Goal: Information Seeking & Learning: Learn about a topic

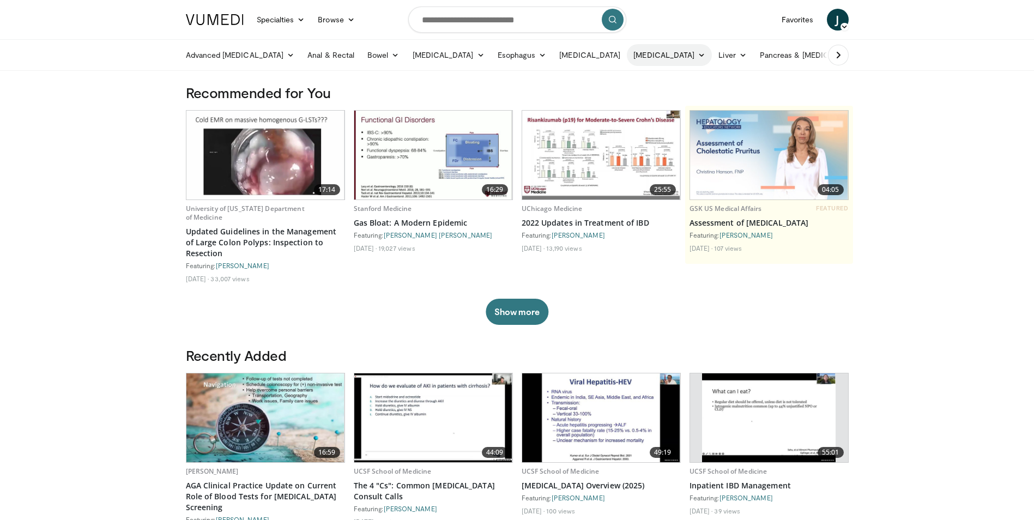
click at [663, 54] on link "[MEDICAL_DATA]" at bounding box center [669, 55] width 85 height 22
click at [661, 75] on link "[MEDICAL_DATA]" at bounding box center [693, 80] width 130 height 17
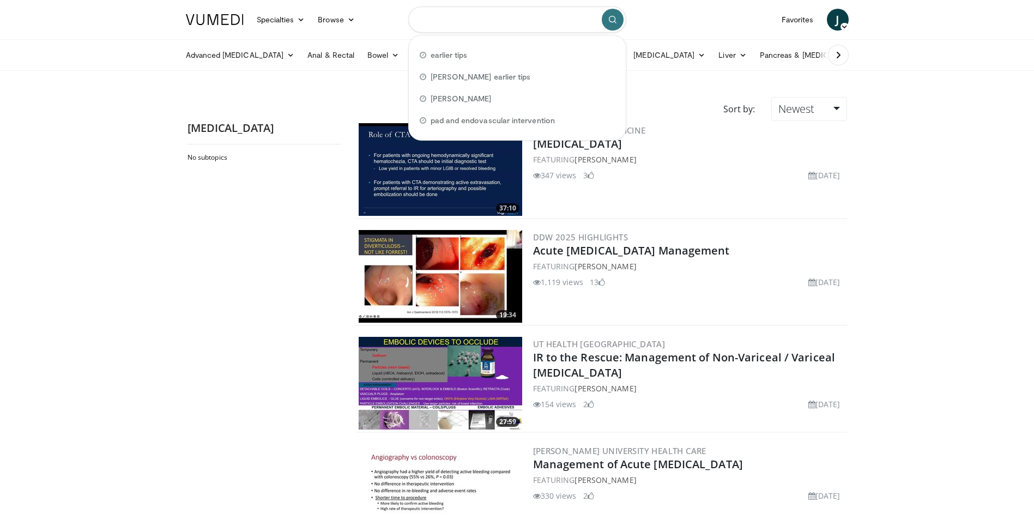
click at [477, 26] on input "Search topics, interventions" at bounding box center [517, 20] width 218 height 26
click at [806, 16] on link "Favorites" at bounding box center [797, 20] width 45 height 22
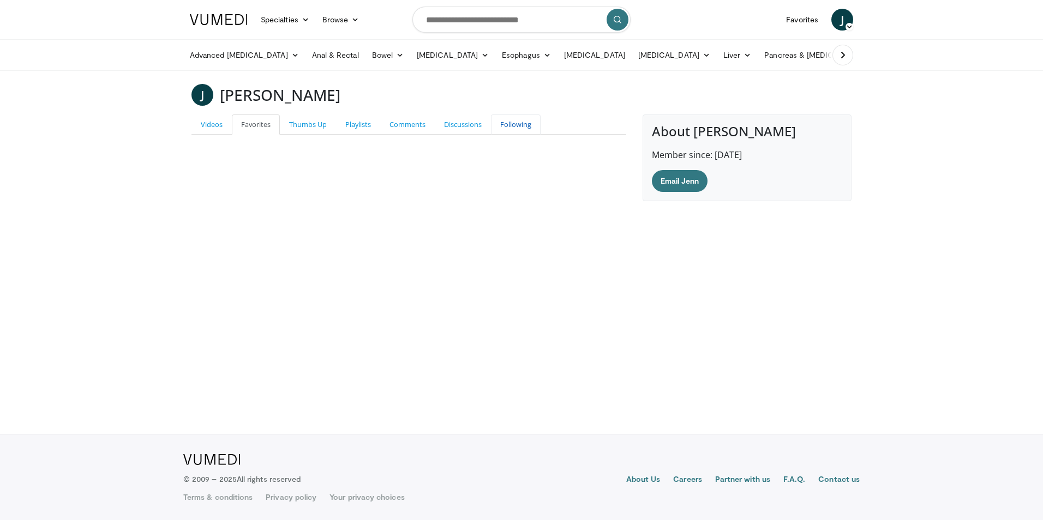
click at [518, 124] on link "Following" at bounding box center [516, 125] width 50 height 20
click at [474, 22] on input "Search topics, interventions" at bounding box center [521, 20] width 218 height 26
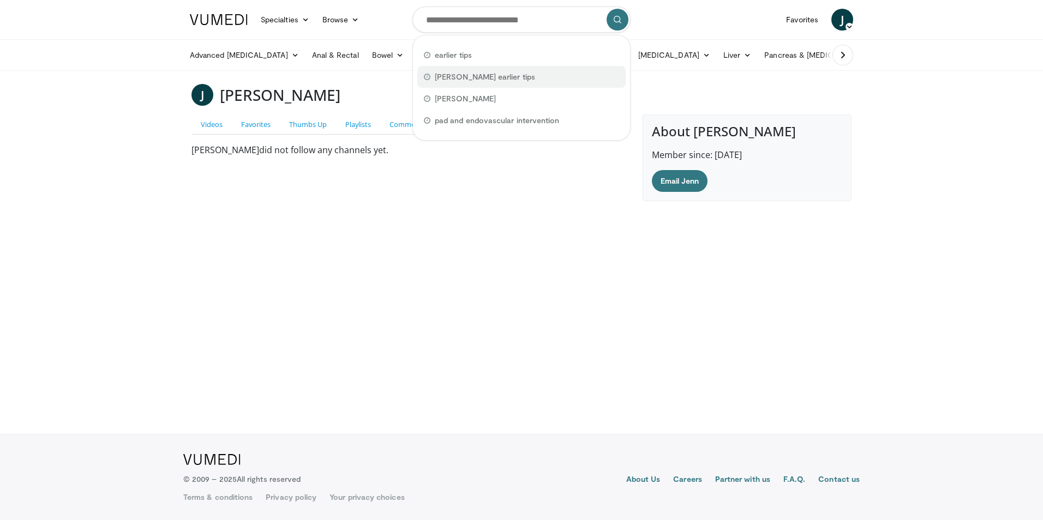
click at [472, 77] on span "[PERSON_NAME] earlier tips" at bounding box center [485, 76] width 100 height 11
type input "**********"
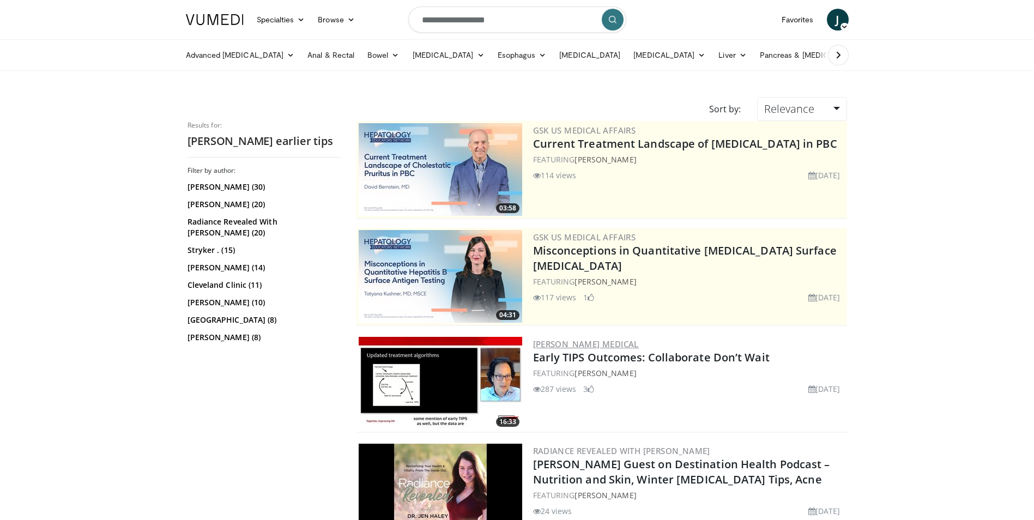
click at [562, 344] on link "Gore Medical" at bounding box center [586, 344] width 106 height 11
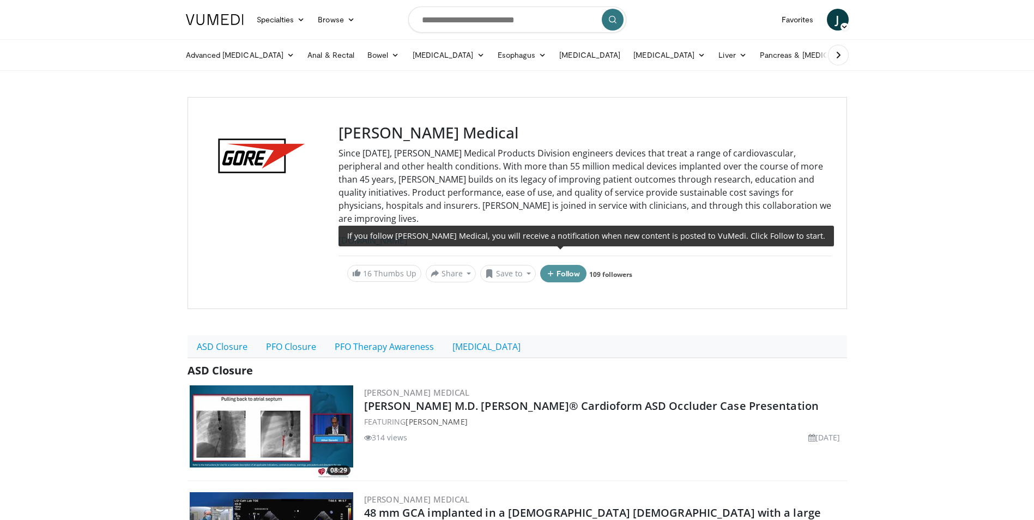
click at [562, 265] on button "Follow" at bounding box center [563, 273] width 47 height 17
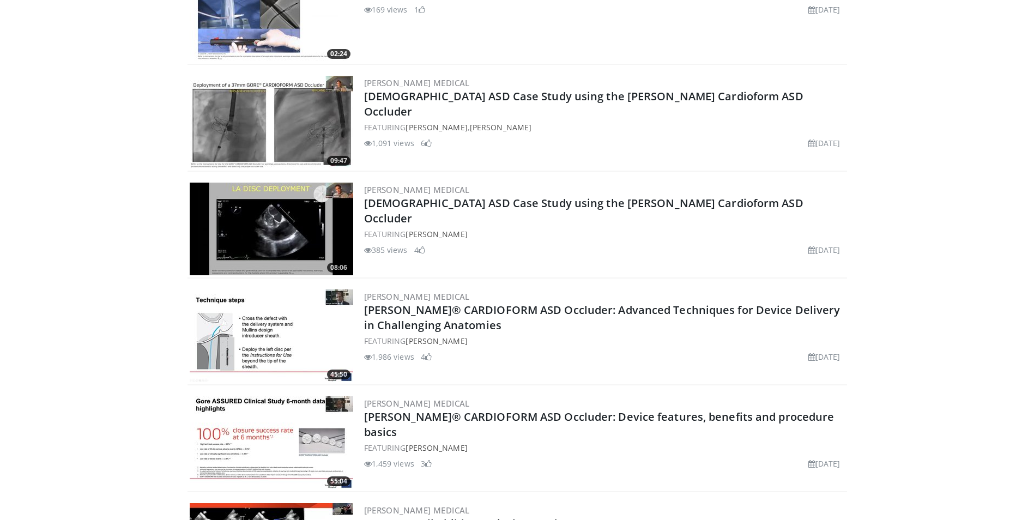
scroll to position [872, 0]
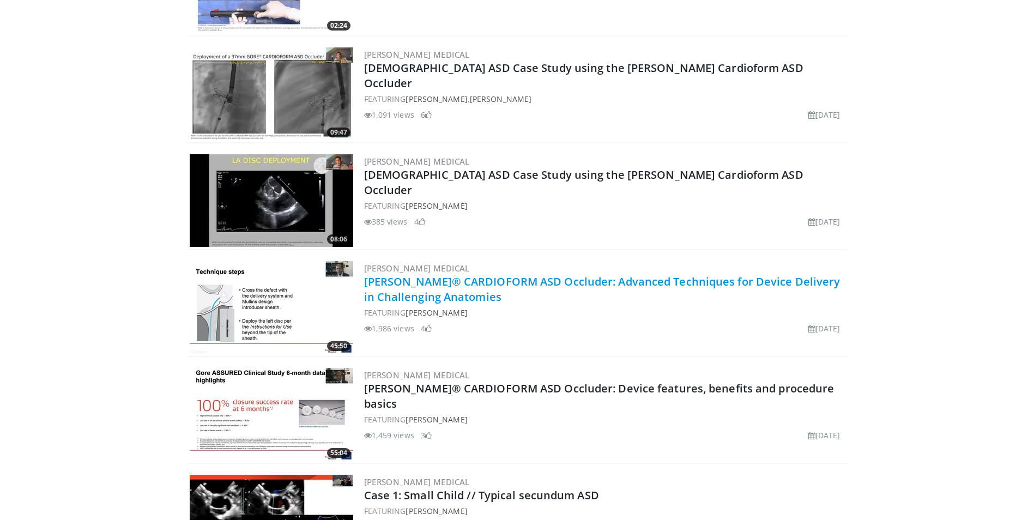
click at [684, 274] on link "GORE® CARDIOFORM ASD Occluder: Advanced Techniques for Device Delivery in Chall…" at bounding box center [602, 289] width 477 height 30
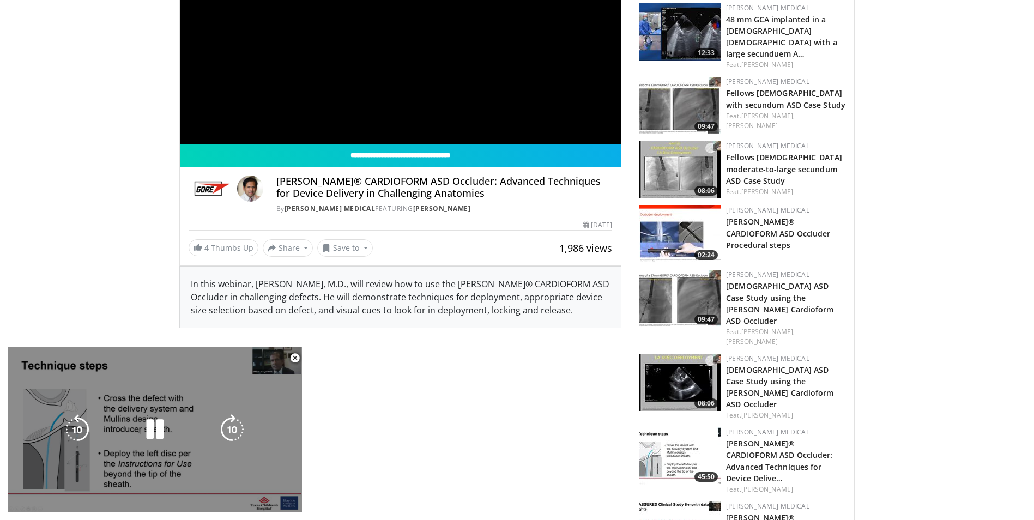
scroll to position [491, 0]
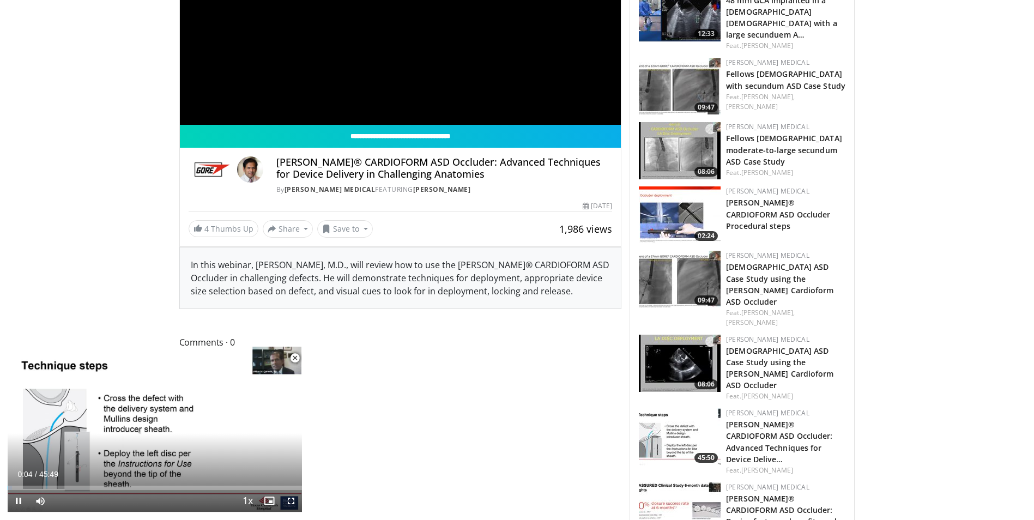
click at [294, 354] on span "Video Player" at bounding box center [295, 358] width 22 height 22
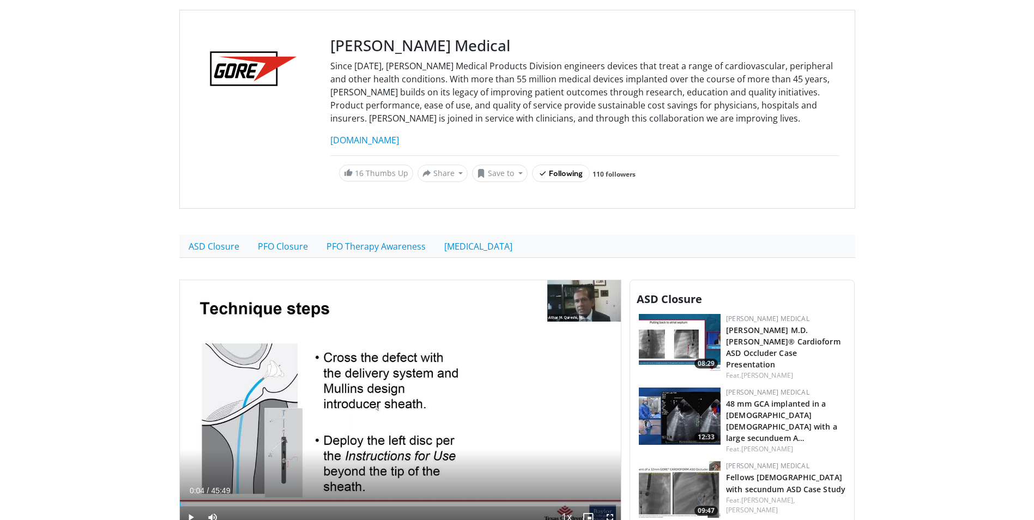
scroll to position [55, 0]
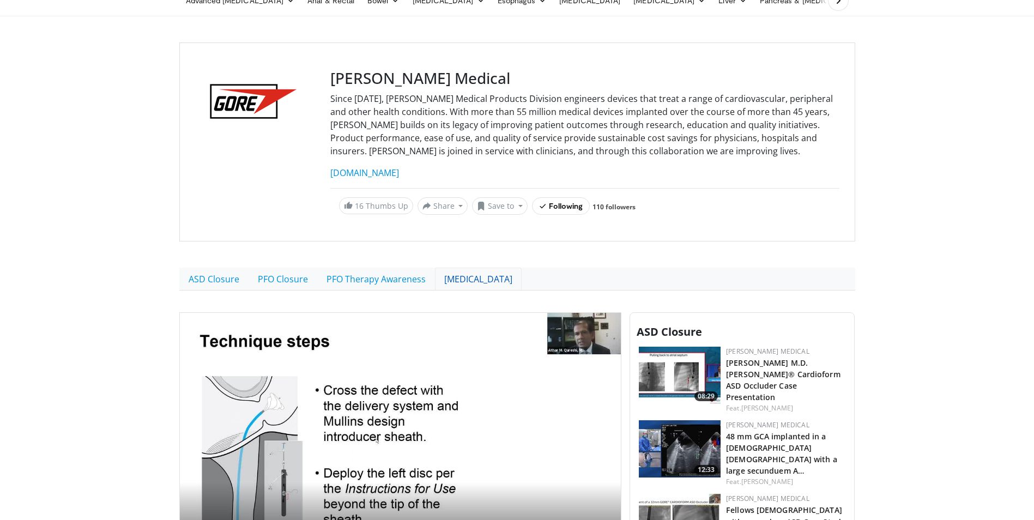
click at [471, 282] on link "[MEDICAL_DATA]" at bounding box center [478, 279] width 87 height 23
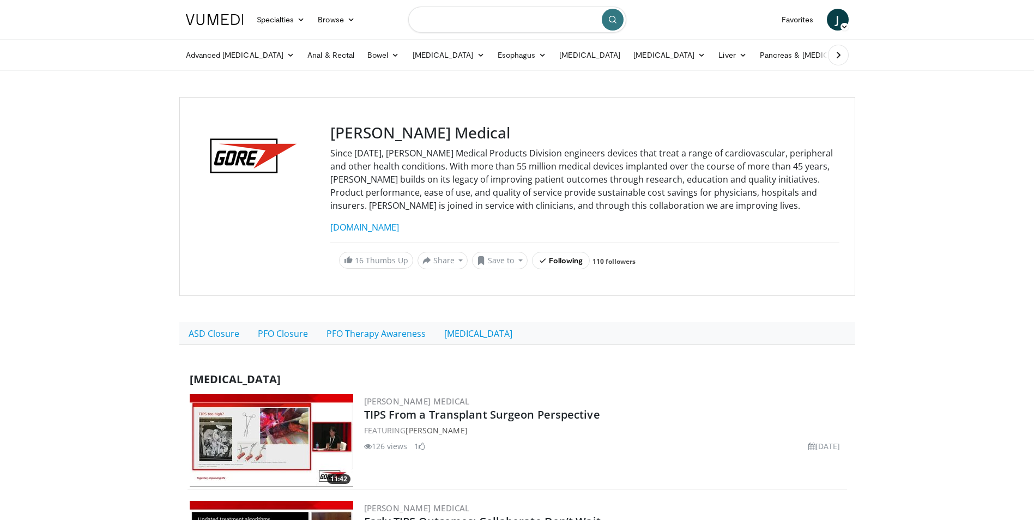
click at [471, 22] on input "Search topics, interventions" at bounding box center [517, 20] width 218 height 26
type input "*********"
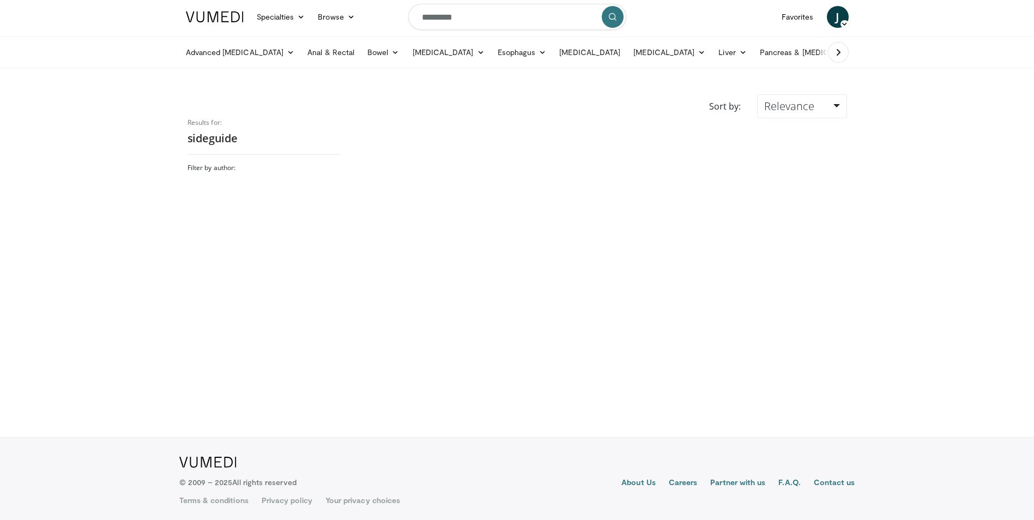
scroll to position [3, 0]
drag, startPoint x: 460, startPoint y: 19, endPoint x: 402, endPoint y: 27, distance: 58.9
click at [402, 27] on nav "Specialties Adult & Family Medicine Allergy, [MEDICAL_DATA], Immunology Anesthe…" at bounding box center [517, 16] width 676 height 39
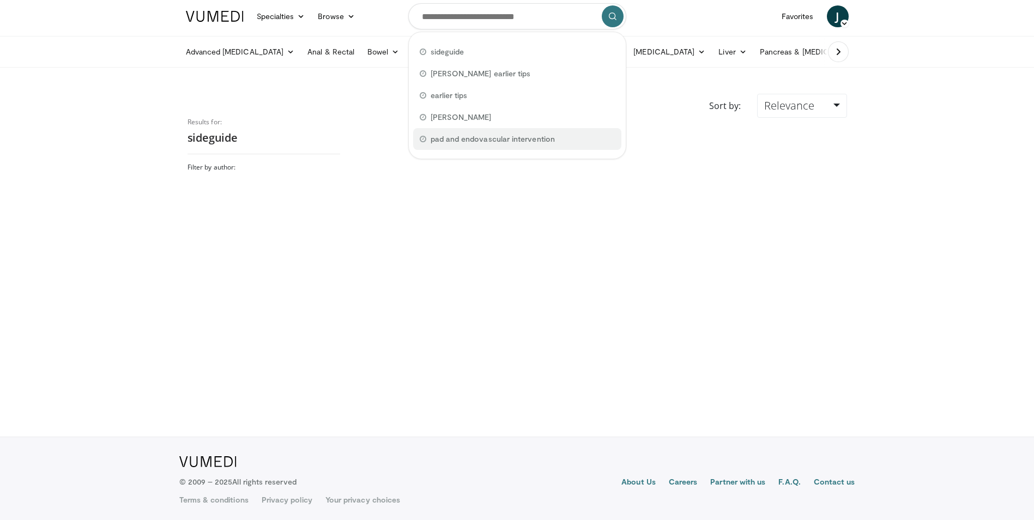
click at [487, 141] on span "pad and endovascular intervention" at bounding box center [493, 139] width 124 height 11
type input "**********"
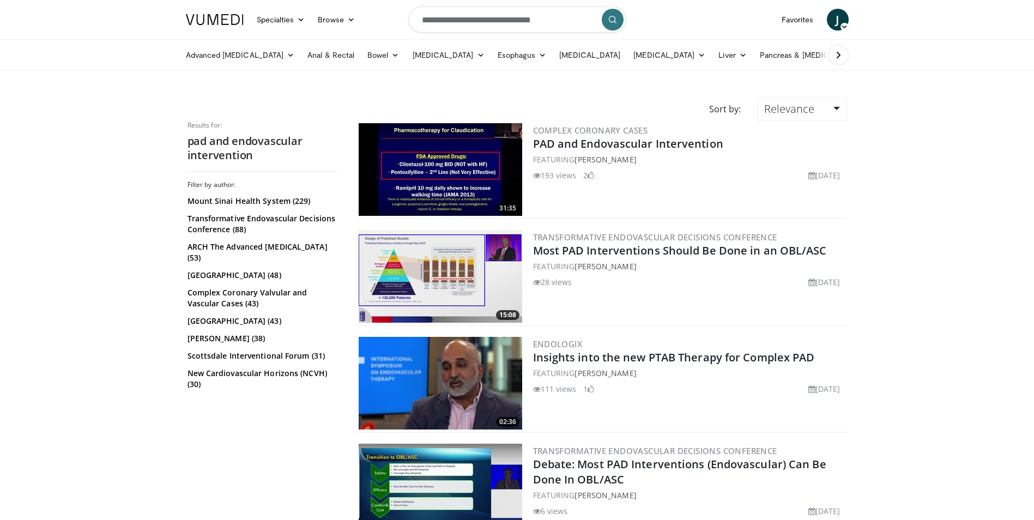
click at [835, 55] on icon at bounding box center [838, 55] width 11 height 11
click at [851, 55] on link "Business" at bounding box center [879, 55] width 56 height 22
click at [194, 54] on icon at bounding box center [196, 55] width 11 height 11
click at [194, 54] on link "Advanced [MEDICAL_DATA]" at bounding box center [240, 55] width 122 height 22
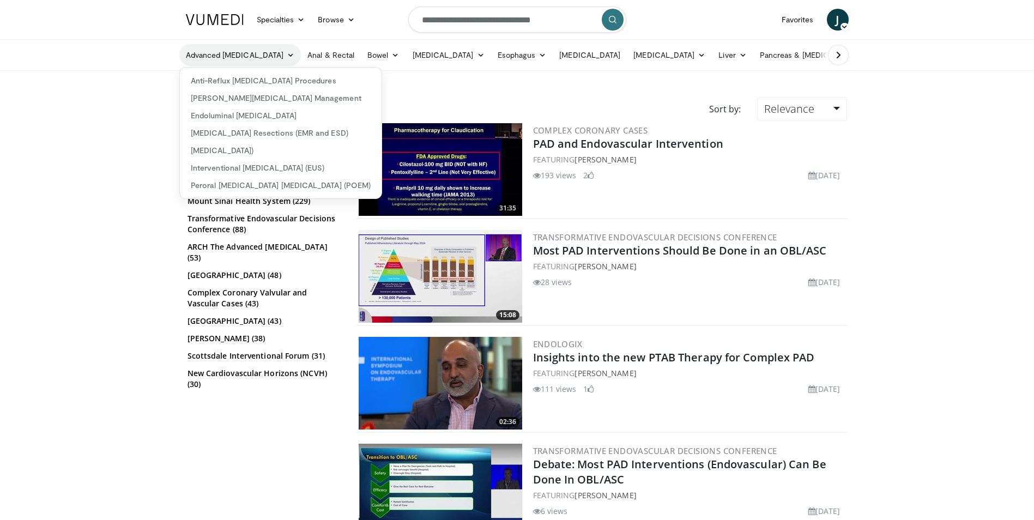
click at [194, 54] on link "Advanced [MEDICAL_DATA]" at bounding box center [240, 55] width 122 height 22
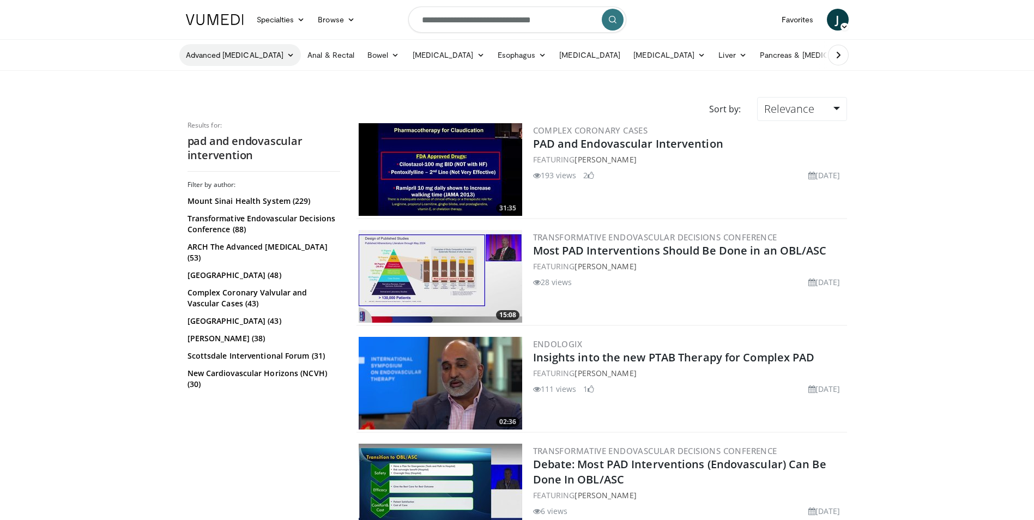
click at [250, 50] on link "Advanced [MEDICAL_DATA]" at bounding box center [240, 55] width 122 height 22
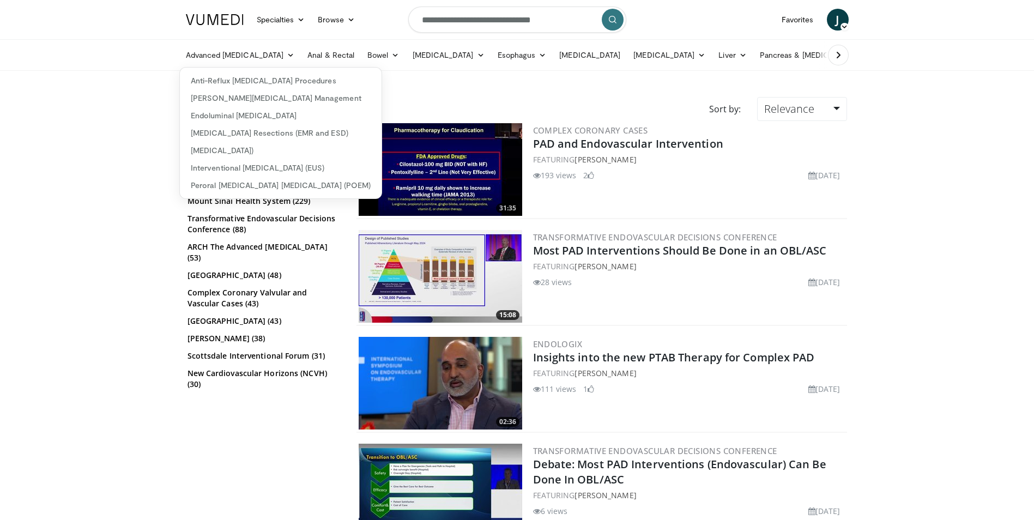
click at [610, 22] on icon "submit" at bounding box center [613, 19] width 9 height 9
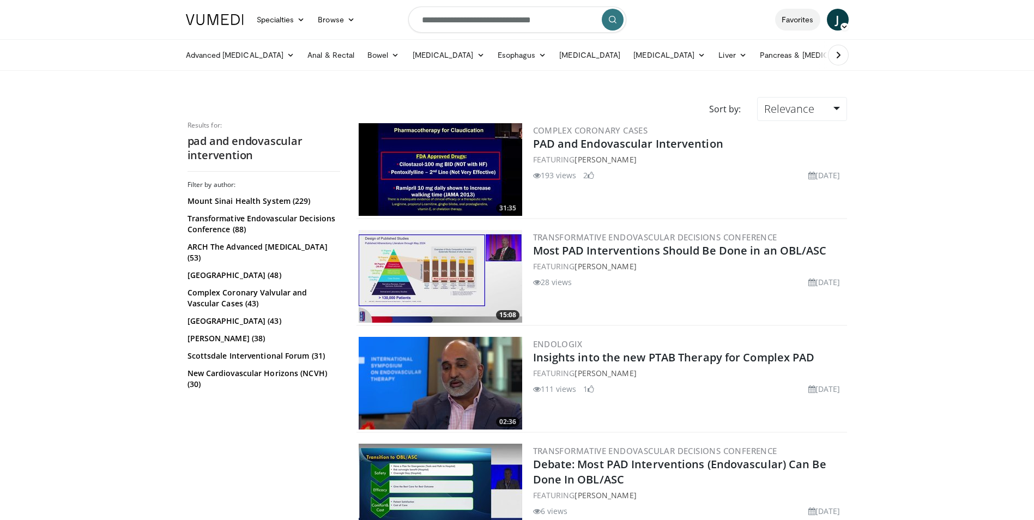
click at [788, 19] on link "Favorites" at bounding box center [797, 20] width 45 height 22
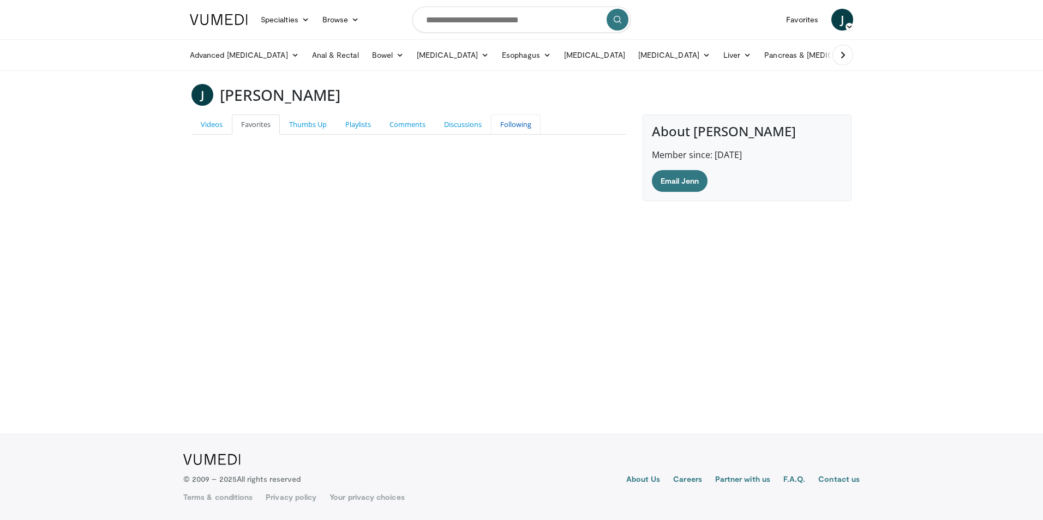
click at [539, 128] on link "Following" at bounding box center [516, 125] width 50 height 20
click at [213, 172] on link "[PERSON_NAME] Medical" at bounding box center [241, 167] width 101 height 12
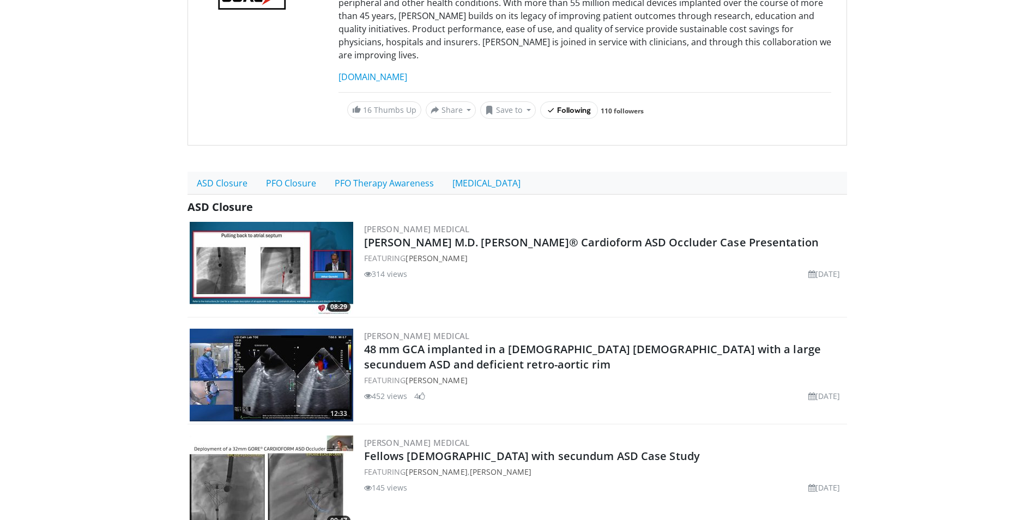
scroll to position [218, 0]
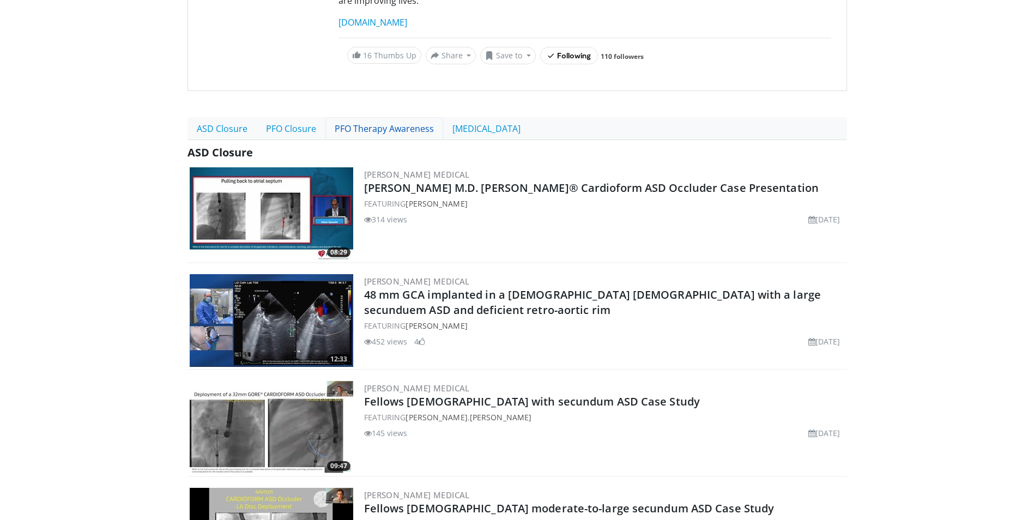
click at [356, 117] on link "PFO Therapy Awareness" at bounding box center [385, 128] width 118 height 23
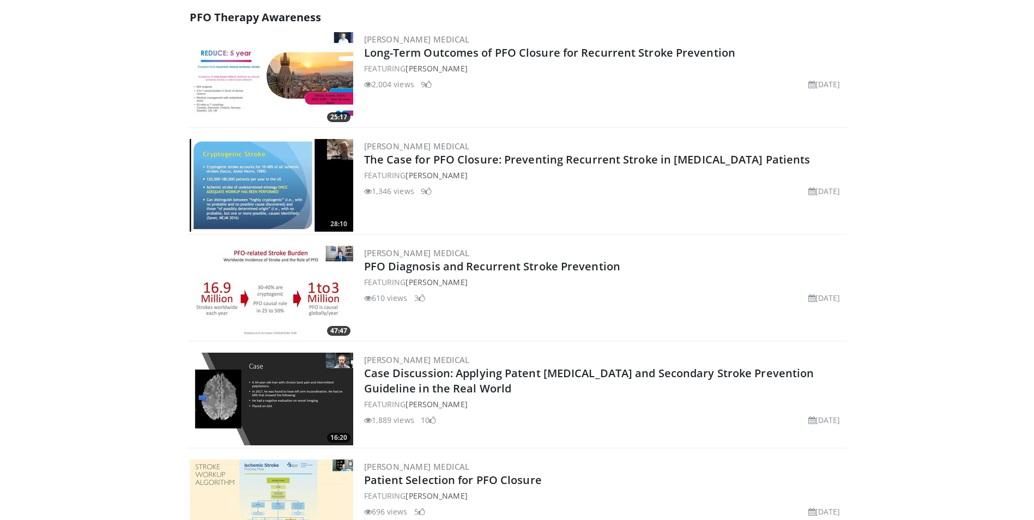
scroll to position [382, 0]
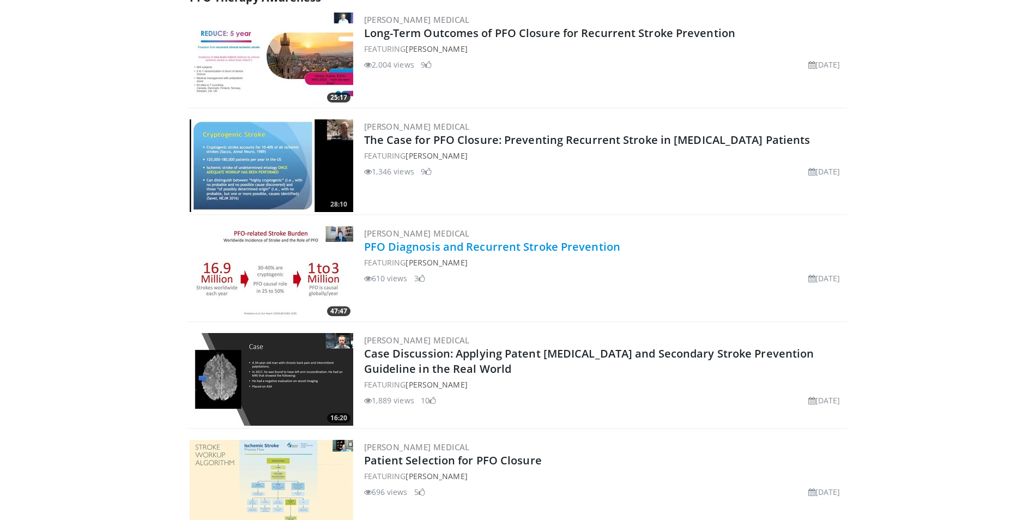
click at [533, 250] on link "PFO Diagnosis and Recurrent Stroke Prevention" at bounding box center [492, 246] width 257 height 15
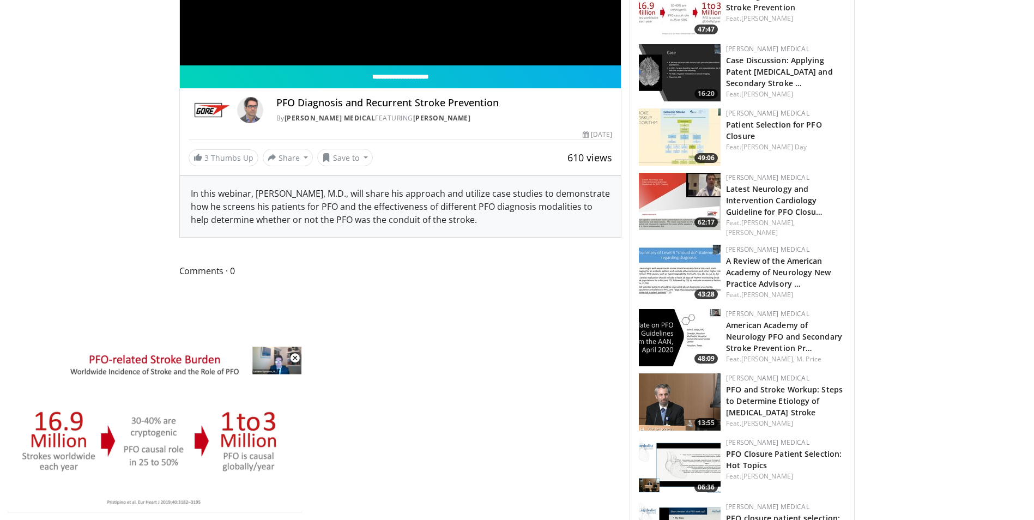
scroll to position [600, 0]
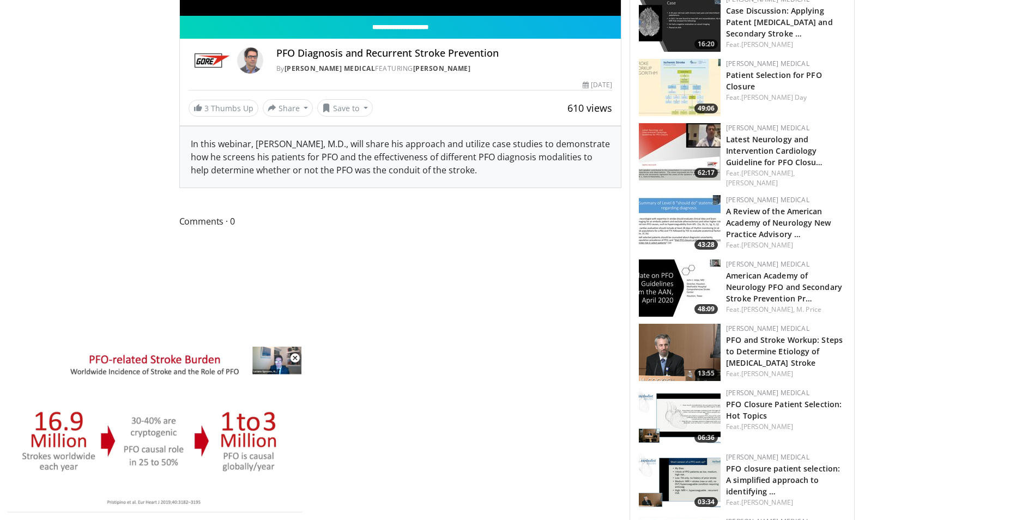
click at [293, 359] on span "Video Player" at bounding box center [295, 358] width 22 height 22
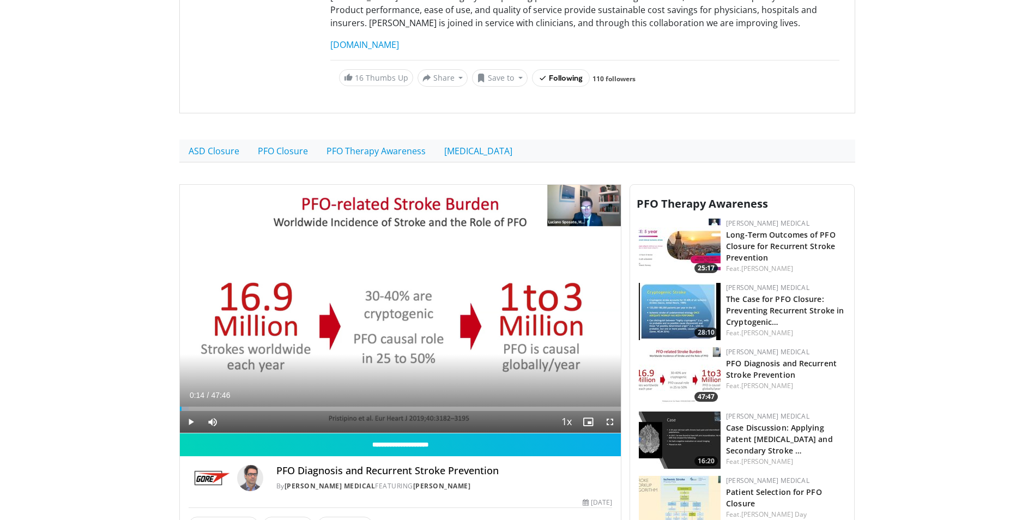
scroll to position [164, 0]
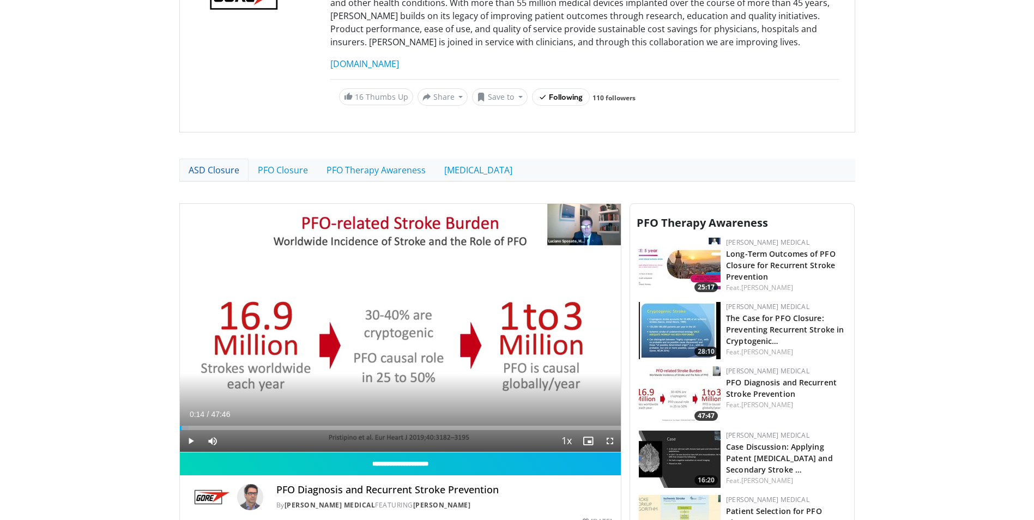
click at [221, 173] on link "ASD Closure" at bounding box center [213, 170] width 69 height 23
click at [202, 168] on link "ASD Closure" at bounding box center [213, 170] width 69 height 23
click at [210, 170] on link "ASD Closure" at bounding box center [213, 170] width 69 height 23
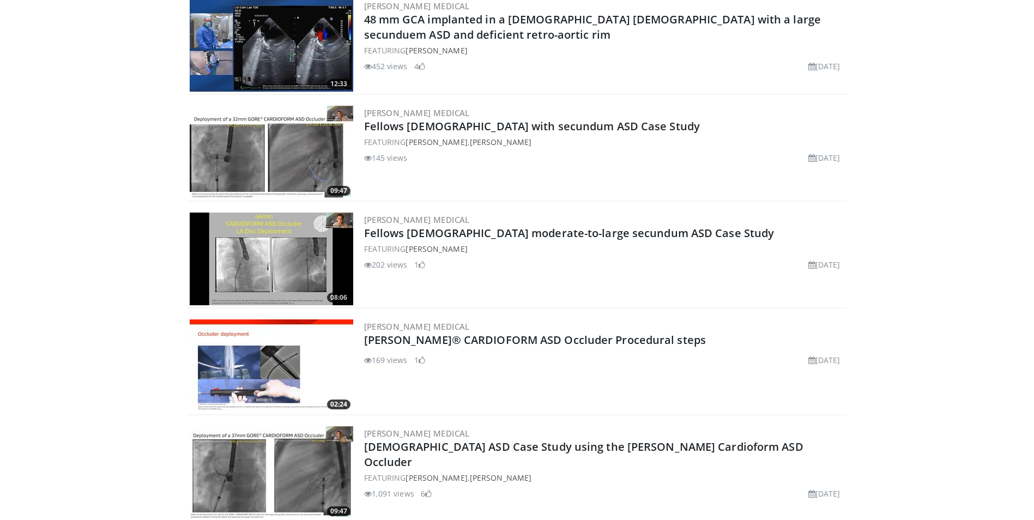
scroll to position [545, 0]
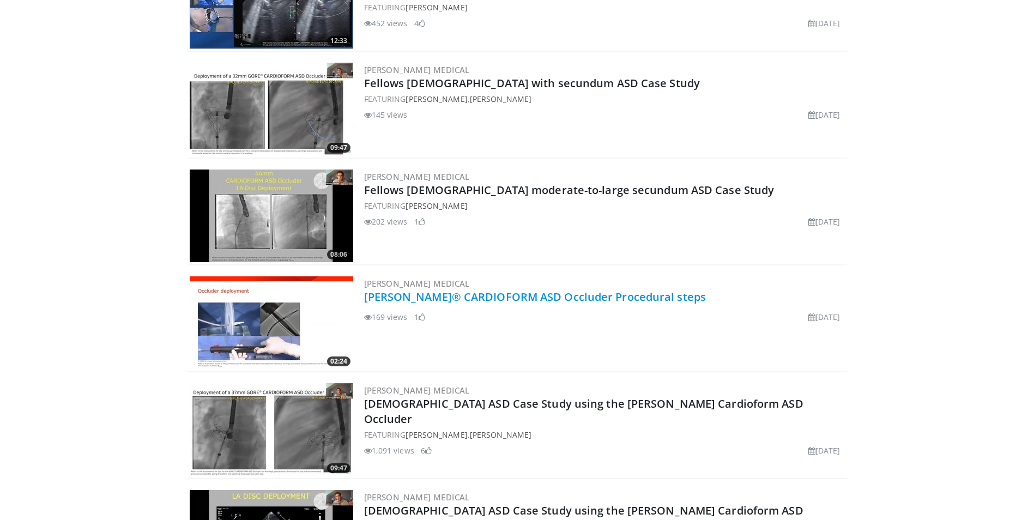
click at [583, 298] on link "[PERSON_NAME]® CARDIOFORM ASD Occluder Procedural steps" at bounding box center [535, 297] width 342 height 15
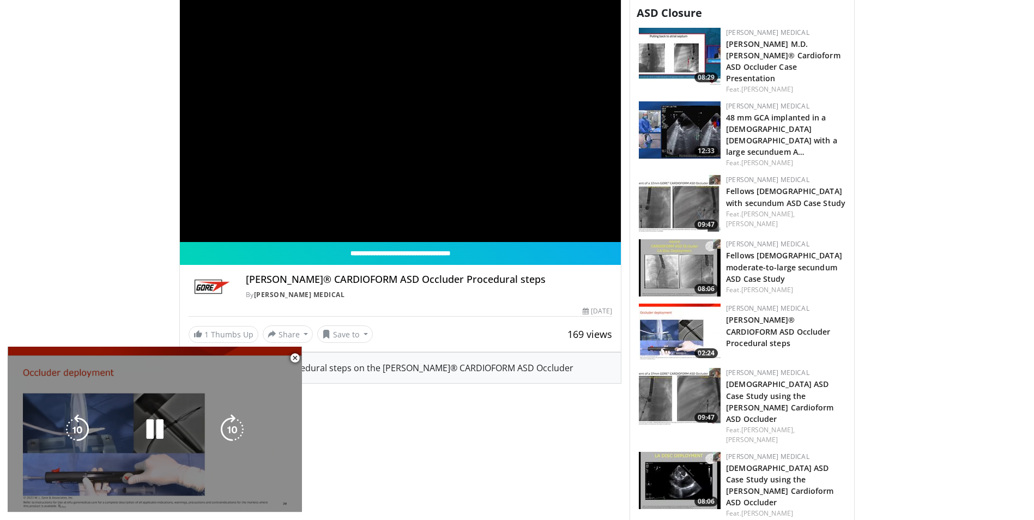
scroll to position [545, 0]
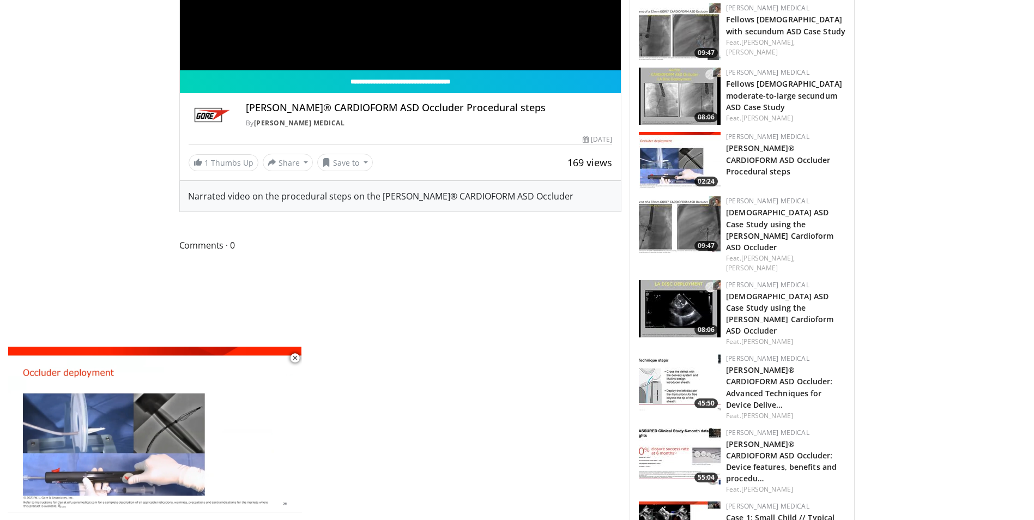
click at [296, 356] on span "Video Player" at bounding box center [295, 358] width 22 height 22
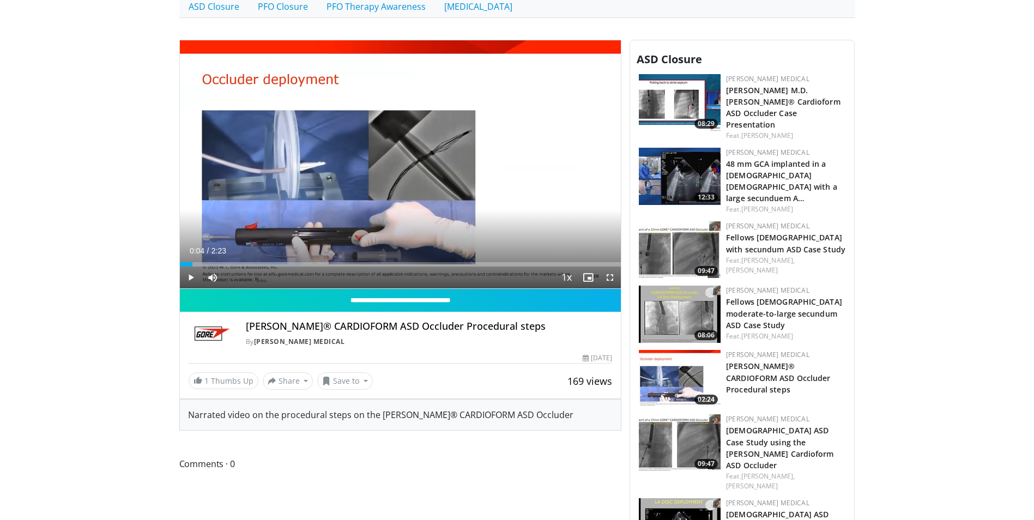
scroll to position [273, 0]
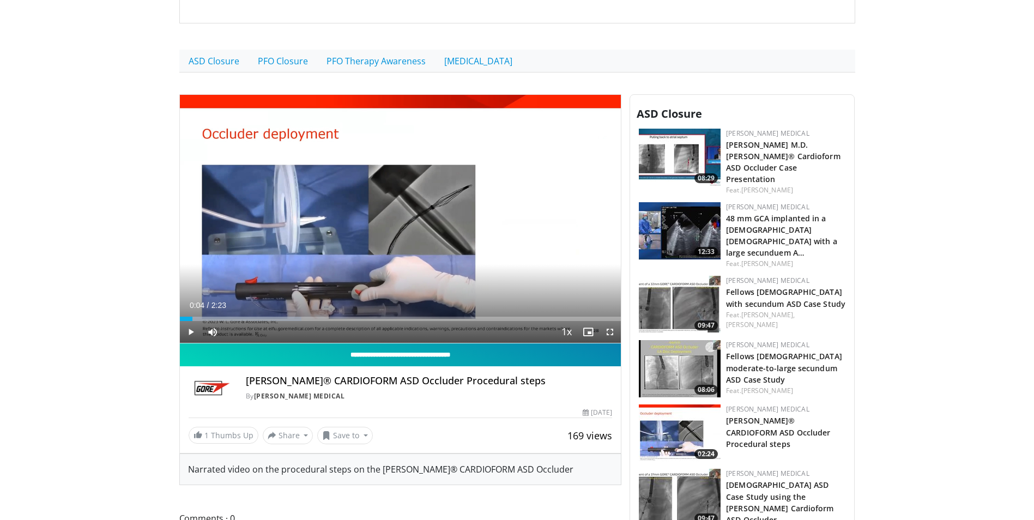
click at [409, 356] on input "**********" at bounding box center [401, 355] width 442 height 23
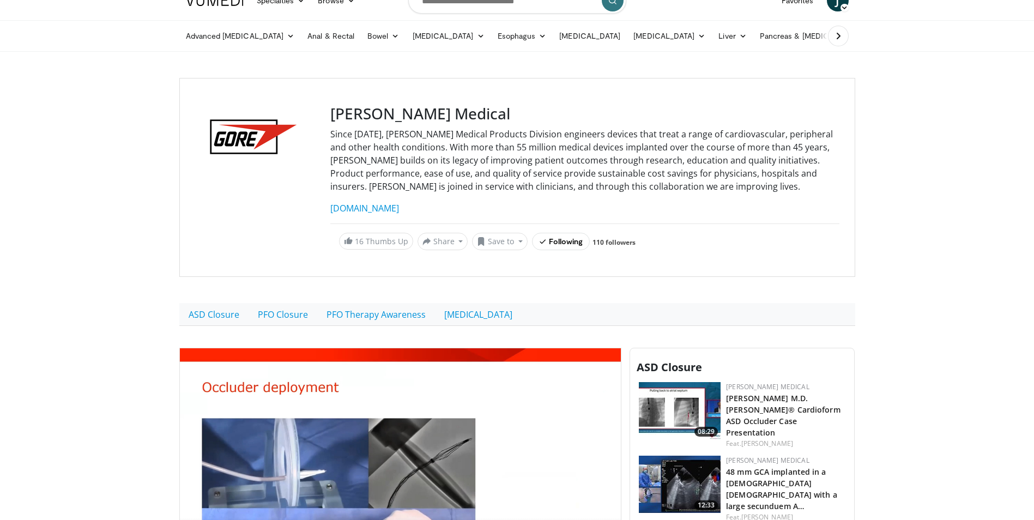
scroll to position [0, 0]
